Goal: Information Seeking & Learning: Learn about a topic

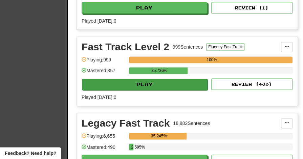
scroll to position [312, 0]
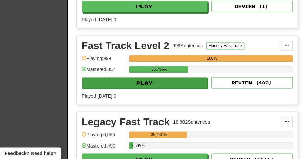
click at [106, 84] on button "Play" at bounding box center [144, 82] width 125 height 11
select select "**"
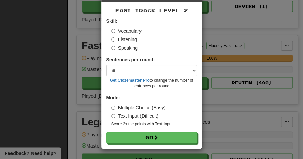
scroll to position [26, 0]
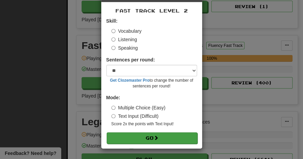
click at [141, 137] on button "Go" at bounding box center [152, 138] width 91 height 11
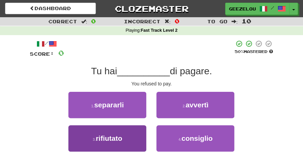
click at [103, 132] on button "3 . rifiutato" at bounding box center [107, 138] width 78 height 26
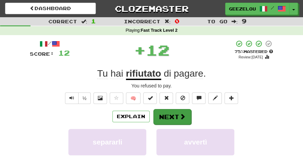
click at [164, 120] on button "Next" at bounding box center [172, 117] width 38 height 16
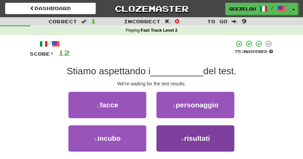
click at [188, 136] on span "risultati" at bounding box center [197, 139] width 26 height 8
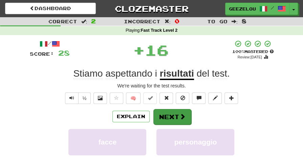
click at [177, 120] on button "Next" at bounding box center [172, 117] width 38 height 16
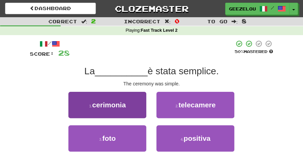
click at [134, 101] on button "1 . cerimonia" at bounding box center [107, 105] width 78 height 26
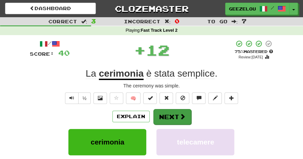
click at [173, 109] on button "Next" at bounding box center [172, 117] width 38 height 16
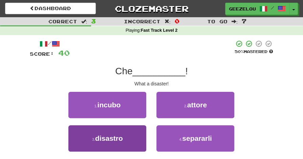
click at [118, 137] on span "disastro" at bounding box center [109, 139] width 28 height 8
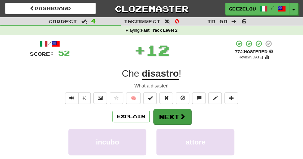
click at [167, 117] on button "Next" at bounding box center [172, 117] width 38 height 16
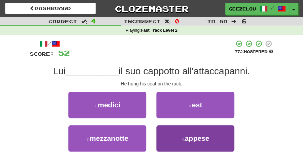
click at [175, 136] on button "4 . appese" at bounding box center [195, 138] width 78 height 26
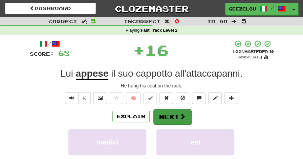
click at [166, 115] on button "Next" at bounding box center [172, 117] width 38 height 16
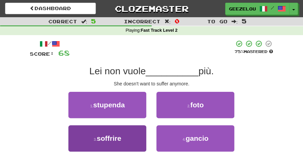
click at [128, 138] on button "3 . soffrire" at bounding box center [107, 138] width 78 height 26
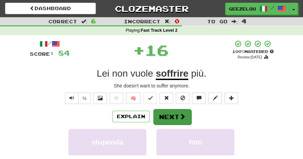
click at [172, 116] on button "Next" at bounding box center [172, 117] width 38 height 16
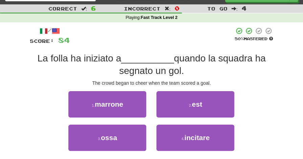
scroll to position [14, 0]
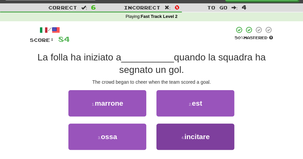
click at [189, 136] on span "incitare" at bounding box center [196, 137] width 25 height 8
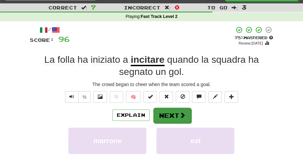
click at [169, 114] on button "Next" at bounding box center [172, 116] width 38 height 16
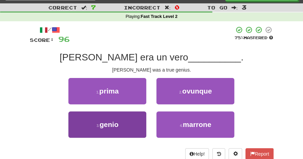
click at [137, 122] on button "3 . genio" at bounding box center [107, 125] width 78 height 26
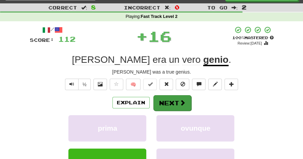
click at [166, 104] on button "Next" at bounding box center [172, 103] width 38 height 16
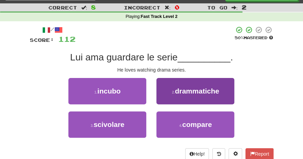
click at [196, 99] on button "2 . drammatiche" at bounding box center [195, 91] width 78 height 26
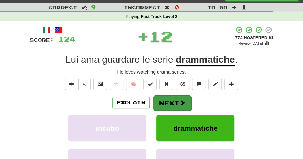
click at [166, 104] on button "Next" at bounding box center [172, 103] width 38 height 16
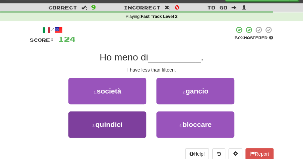
click at [121, 122] on span "quindici" at bounding box center [108, 125] width 27 height 8
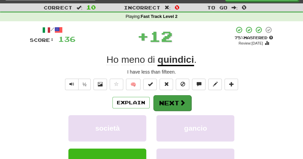
click at [164, 100] on button "Next" at bounding box center [172, 103] width 38 height 16
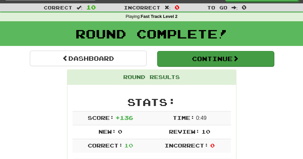
click at [194, 57] on button "Continue" at bounding box center [215, 59] width 117 height 16
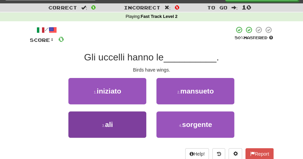
click at [123, 124] on button "3 . ali" at bounding box center [107, 125] width 78 height 26
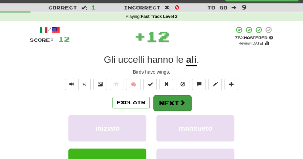
click at [169, 105] on button "Next" at bounding box center [172, 103] width 38 height 16
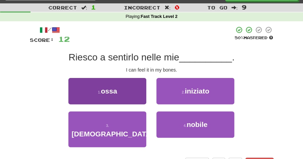
click at [129, 95] on button "1 . ossa" at bounding box center [107, 91] width 78 height 26
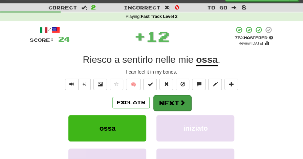
click at [176, 99] on button "Next" at bounding box center [172, 103] width 38 height 16
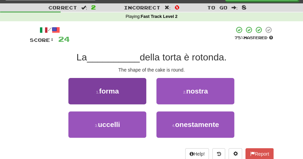
click at [132, 93] on button "1 . forma" at bounding box center [107, 91] width 78 height 26
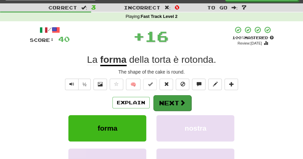
click at [168, 101] on button "Next" at bounding box center [172, 103] width 38 height 16
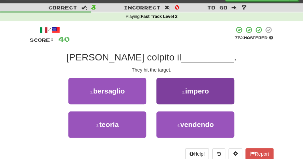
click at [191, 94] on span "impero" at bounding box center [197, 91] width 24 height 8
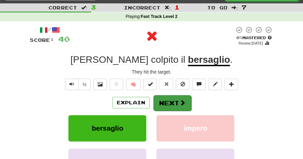
click at [172, 102] on button "Next" at bounding box center [172, 103] width 38 height 16
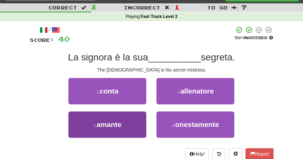
click at [127, 121] on button "3 . amante" at bounding box center [107, 125] width 78 height 26
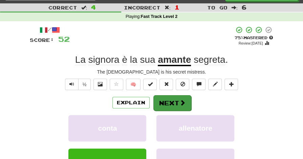
click at [172, 99] on button "Next" at bounding box center [172, 103] width 38 height 16
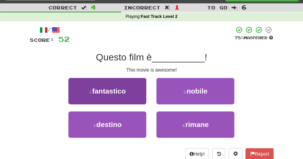
click at [97, 97] on button "1 . fantastico" at bounding box center [107, 91] width 78 height 26
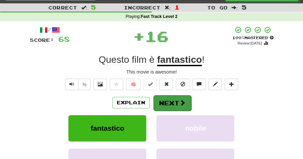
click at [168, 97] on button "Next" at bounding box center [172, 103] width 38 height 16
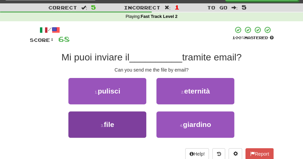
click at [123, 127] on button "3 . file" at bounding box center [107, 125] width 78 height 26
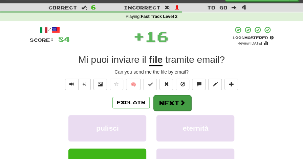
click at [169, 102] on button "Next" at bounding box center [172, 103] width 38 height 16
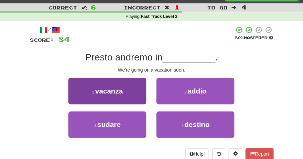
click at [128, 93] on button "1 . vacanza" at bounding box center [107, 91] width 78 height 26
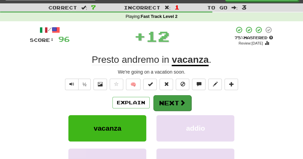
click at [173, 100] on button "Next" at bounding box center [172, 103] width 38 height 16
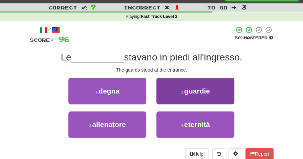
click at [203, 92] on span "guardie" at bounding box center [197, 91] width 26 height 8
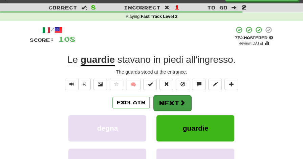
click at [170, 101] on button "Next" at bounding box center [172, 103] width 38 height 16
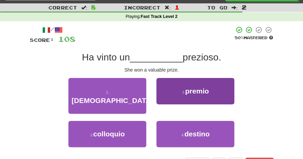
click at [196, 95] on button "2 . premio" at bounding box center [195, 91] width 78 height 26
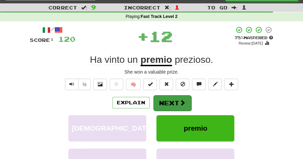
click at [168, 101] on button "Next" at bounding box center [172, 103] width 38 height 16
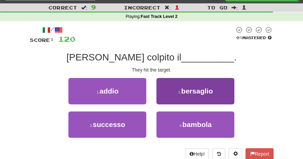
click at [185, 95] on button "2 . bersaglio" at bounding box center [195, 91] width 78 height 26
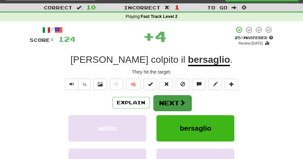
click at [169, 100] on button "Next" at bounding box center [172, 103] width 38 height 16
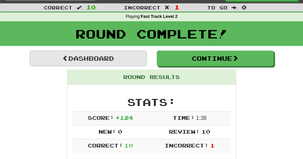
click at [99, 59] on link "Dashboard" at bounding box center [88, 59] width 117 height 16
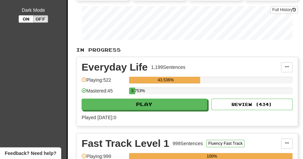
scroll to position [139, 0]
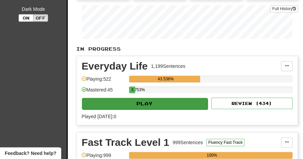
click at [144, 101] on button "Play" at bounding box center [144, 103] width 125 height 11
select select "**"
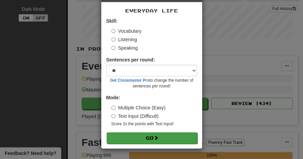
scroll to position [26, 0]
click at [146, 138] on button "Go" at bounding box center [152, 138] width 91 height 11
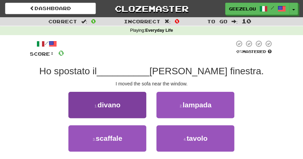
click at [124, 105] on button "1 . divano" at bounding box center [107, 105] width 78 height 26
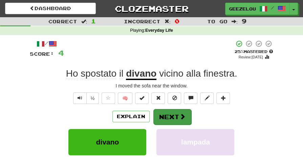
click at [171, 116] on button "Next" at bounding box center [172, 117] width 38 height 16
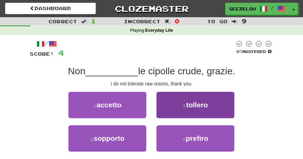
click at [186, 104] on small "2 ." at bounding box center [184, 106] width 3 height 4
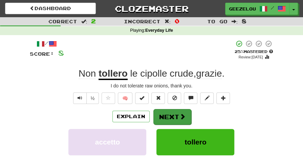
click at [173, 112] on button "Next" at bounding box center [172, 117] width 38 height 16
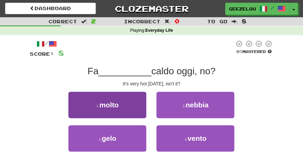
click at [135, 111] on button "1 . molto" at bounding box center [107, 105] width 78 height 26
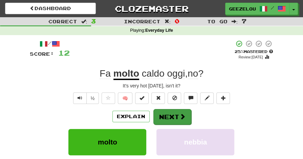
click at [166, 116] on button "Next" at bounding box center [172, 117] width 38 height 16
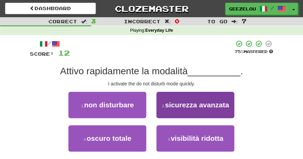
click at [210, 104] on span "sicurezza avanzata" at bounding box center [197, 105] width 64 height 8
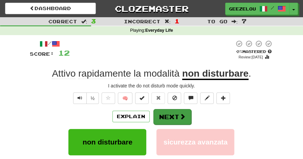
click at [171, 116] on button "Next" at bounding box center [172, 117] width 38 height 16
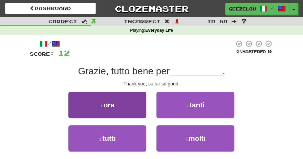
click at [104, 108] on span "ora" at bounding box center [108, 105] width 11 height 8
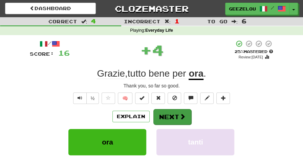
click at [171, 115] on button "Next" at bounding box center [172, 117] width 38 height 16
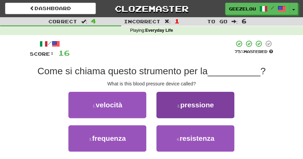
click at [203, 106] on span "pressione" at bounding box center [196, 105] width 33 height 8
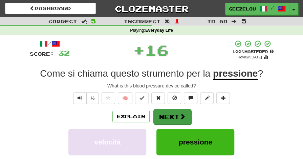
click at [173, 114] on button "Next" at bounding box center [172, 117] width 38 height 16
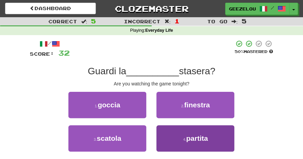
click at [188, 139] on span "partita" at bounding box center [197, 139] width 22 height 8
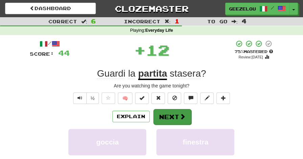
click at [169, 115] on button "Next" at bounding box center [172, 117] width 38 height 16
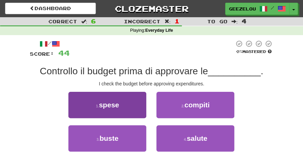
click at [114, 105] on span "spese" at bounding box center [109, 105] width 20 height 8
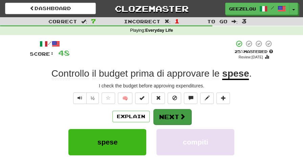
click at [171, 117] on button "Next" at bounding box center [172, 117] width 38 height 16
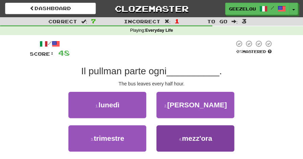
click at [199, 139] on span "mezz'ora" at bounding box center [197, 139] width 30 height 8
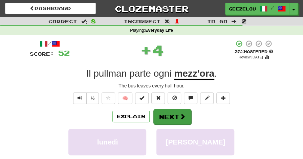
click at [177, 118] on button "Next" at bounding box center [172, 117] width 38 height 16
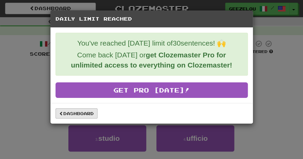
click at [78, 114] on link "Dashboard" at bounding box center [76, 114] width 42 height 10
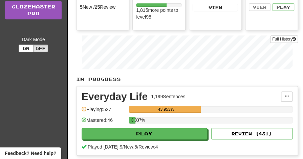
scroll to position [110, 0]
